Goal: Find specific page/section: Find specific page/section

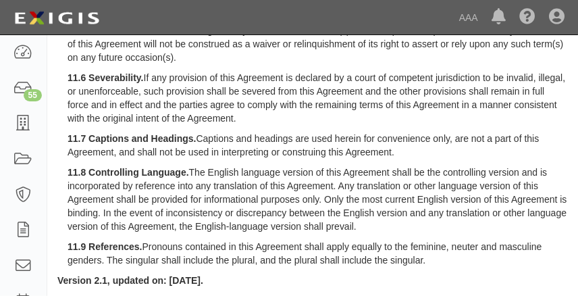
scroll to position [2548, 0]
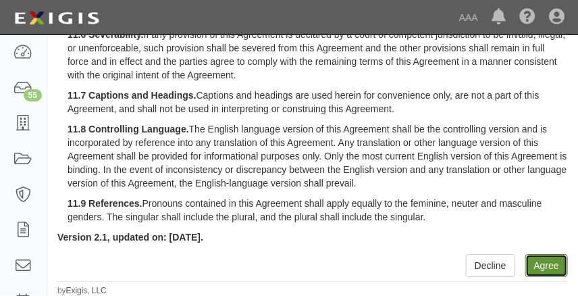
click at [558, 269] on button "Agree" at bounding box center [547, 265] width 43 height 23
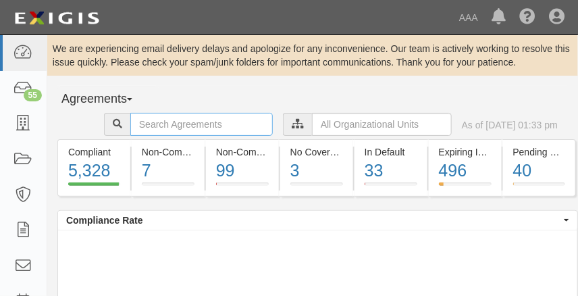
click at [168, 128] on input "text" at bounding box center [201, 124] width 143 height 23
type input "dch tustin"
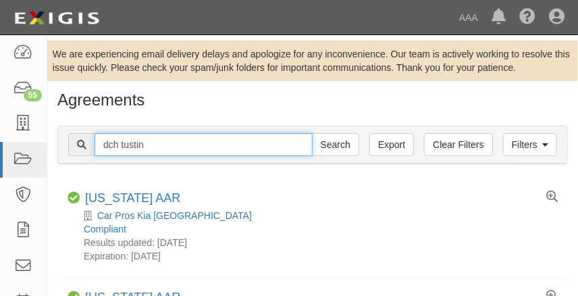
drag, startPoint x: 176, startPoint y: 146, endPoint x: 79, endPoint y: 135, distance: 97.2
click at [79, 135] on div "dch tustin Search" at bounding box center [213, 144] width 291 height 23
type input "dch acura"
click at [312, 133] on input "Search" at bounding box center [335, 144] width 47 height 23
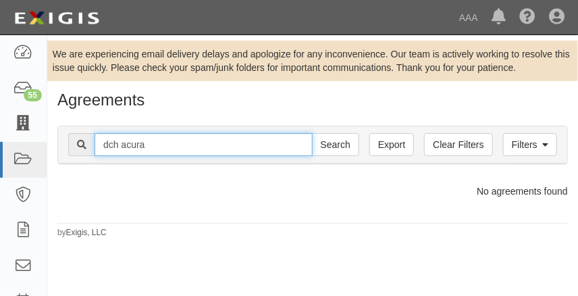
drag, startPoint x: 150, startPoint y: 143, endPoint x: -6, endPoint y: 126, distance: 157.1
click at [0, 126] on html "Toggle navigation Dashboard 55 Inbox Parties Agreements Coverages Documents Mes…" at bounding box center [289, 153] width 578 height 307
type input "mission viejo"
click at [312, 133] on input "Search" at bounding box center [335, 144] width 47 height 23
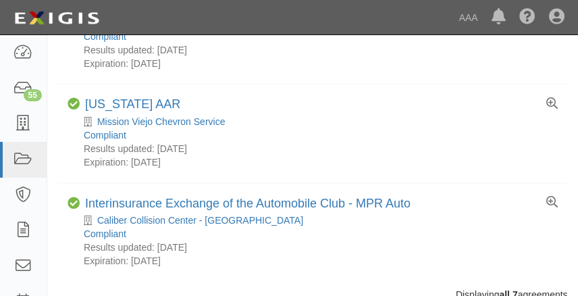
scroll to position [431, 0]
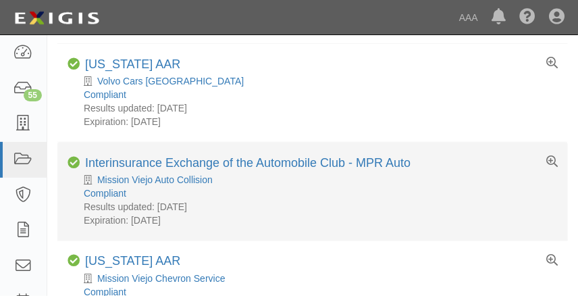
click at [275, 232] on li "Compliant Interinsurance Exchange of the Automobile Club - MPR Auto Mission Vie…" at bounding box center [312, 192] width 511 height 99
